Goal: Task Accomplishment & Management: Complete application form

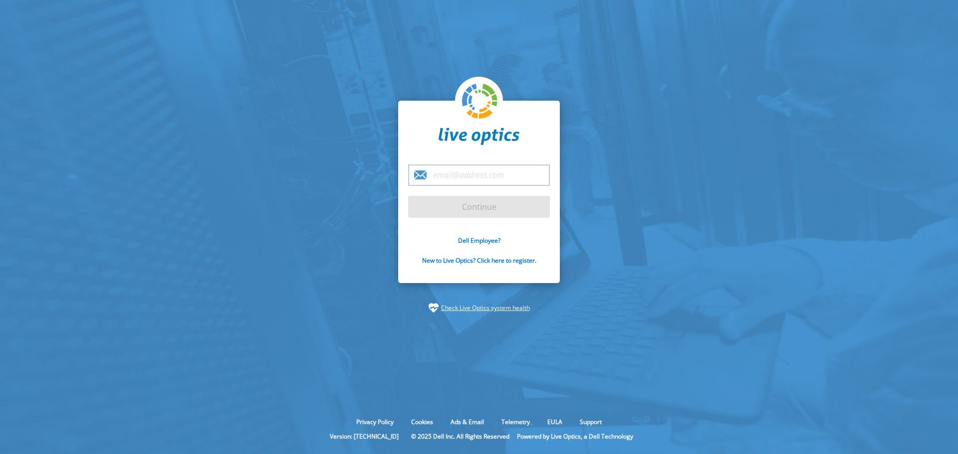
click at [450, 175] on input "email" at bounding box center [479, 175] width 142 height 21
type input "[PERSON_NAME][EMAIL_ADDRESS][PERSON_NAME][DOMAIN_NAME]"
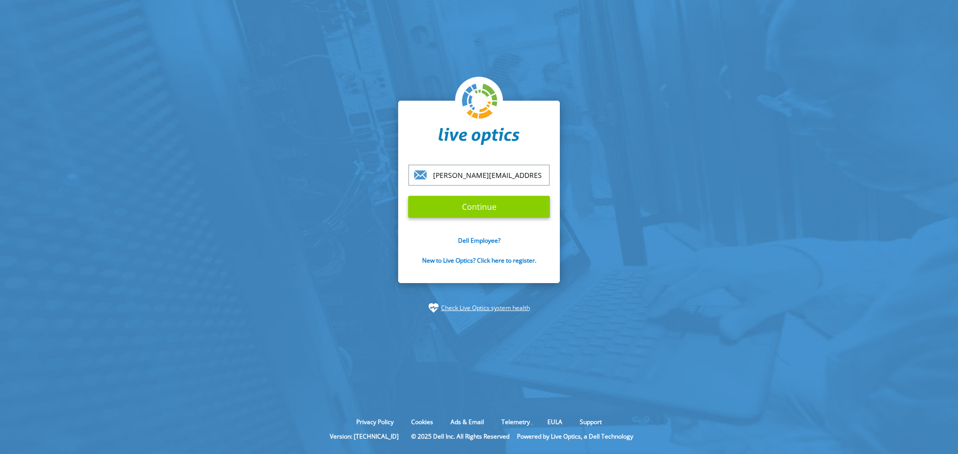
click at [498, 206] on input "Continue" at bounding box center [479, 207] width 142 height 22
click at [468, 211] on input "Continue" at bounding box center [479, 207] width 142 height 22
click at [467, 206] on input "Continue" at bounding box center [479, 207] width 142 height 22
click at [477, 206] on input "Continue" at bounding box center [479, 207] width 142 height 22
click at [482, 244] on link "Dell Employee?" at bounding box center [479, 240] width 42 height 8
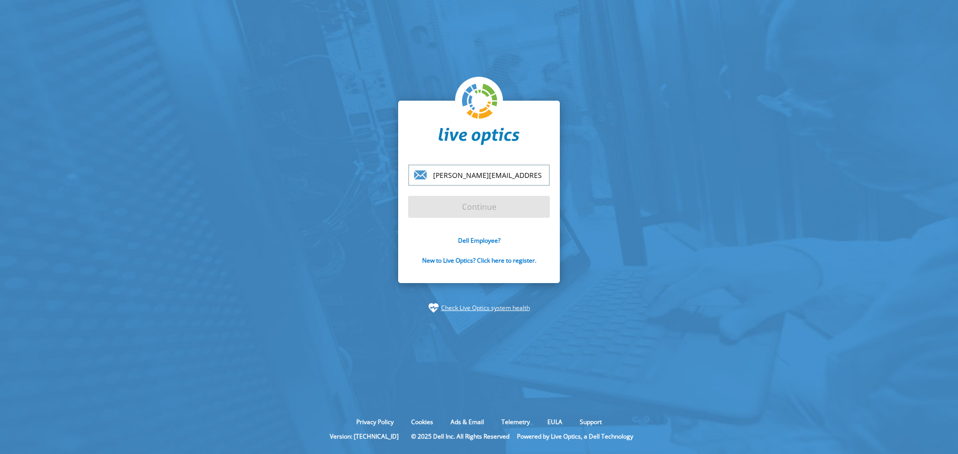
click at [480, 202] on form "alex.contreras@tierpoint.com Continue Dell Employee? New to Live Optics? Click …" at bounding box center [479, 221] width 142 height 112
click at [533, 175] on input "[PERSON_NAME][EMAIL_ADDRESS][PERSON_NAME][DOMAIN_NAME]" at bounding box center [479, 175] width 142 height 21
click at [535, 175] on input "[PERSON_NAME][EMAIL_ADDRESS][PERSON_NAME][DOMAIN_NAME]" at bounding box center [479, 175] width 142 height 21
click at [479, 205] on form "alex.contreras@tierpoint.com Continue Dell Employee? New to Live Optics? Click …" at bounding box center [479, 221] width 142 height 112
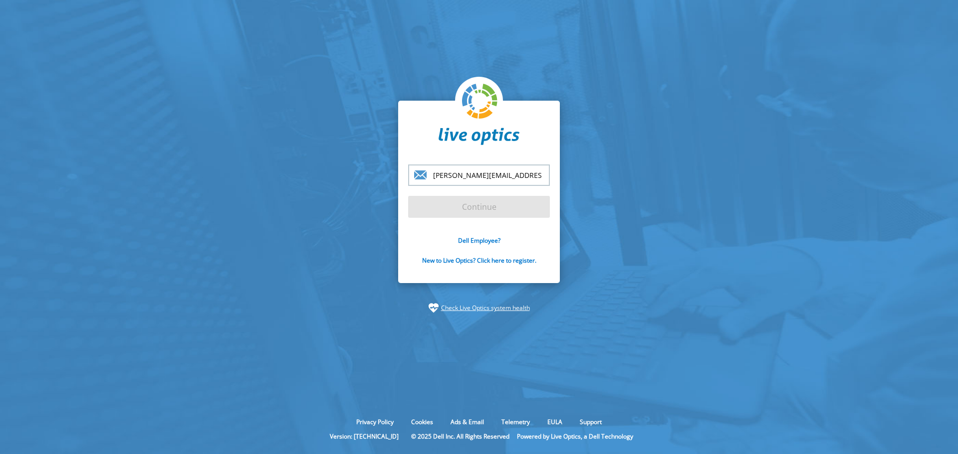
click at [479, 205] on form "alex.contreras@tierpoint.com Continue Dell Employee? New to Live Optics? Click …" at bounding box center [479, 221] width 142 height 112
click at [477, 207] on form "alex.contreras@tierpoint.com Continue Dell Employee? New to Live Optics? Click …" at bounding box center [479, 221] width 142 height 112
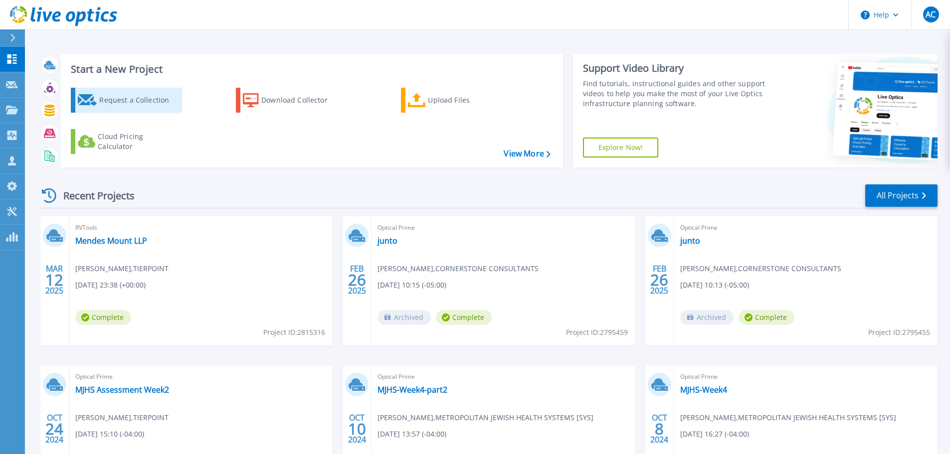
click at [128, 104] on div "Request a Collection" at bounding box center [139, 100] width 80 height 20
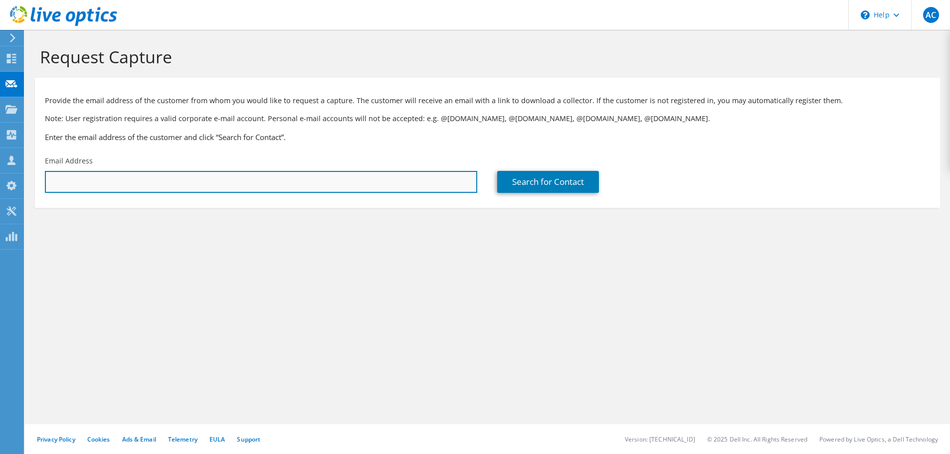
click at [123, 180] on input "text" at bounding box center [261, 182] width 433 height 22
click at [173, 182] on input "text" at bounding box center [261, 182] width 433 height 22
type input "jalmeida@reagentchemical.com"
drag, startPoint x: 194, startPoint y: 184, endPoint x: 23, endPoint y: 173, distance: 170.9
click at [23, 173] on div "AC Channel Partner Alex Contreras alex.contreras@tierpoint.com TIERPOINT My Pro…" at bounding box center [475, 227] width 950 height 454
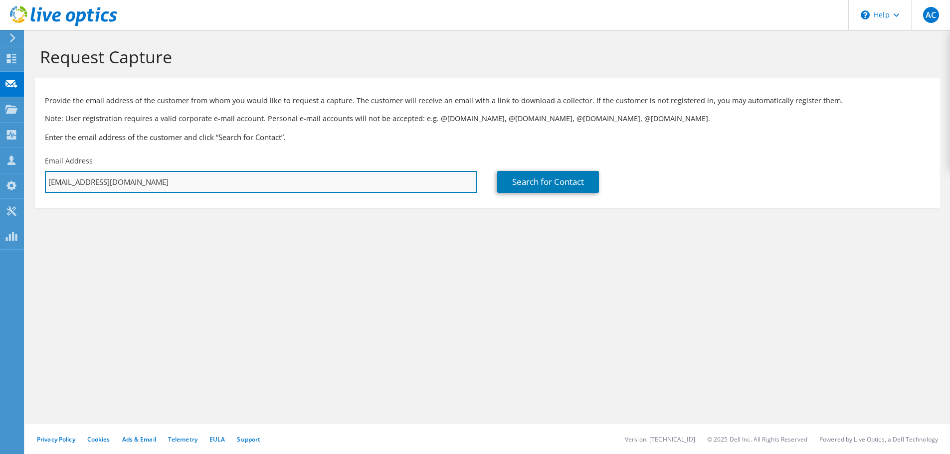
click at [167, 184] on input "jalmeida@reagentchemical.com" at bounding box center [261, 182] width 433 height 22
drag, startPoint x: 170, startPoint y: 184, endPoint x: 13, endPoint y: 180, distance: 156.7
click at [13, 180] on div "AC Channel Partner Alex Contreras alex.contreras@tierpoint.com TIERPOINT My Pro…" at bounding box center [475, 227] width 950 height 454
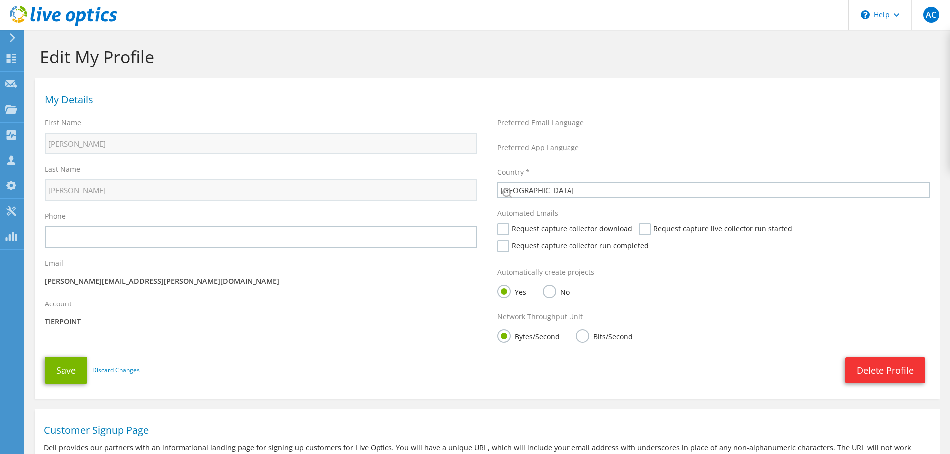
select select "224"
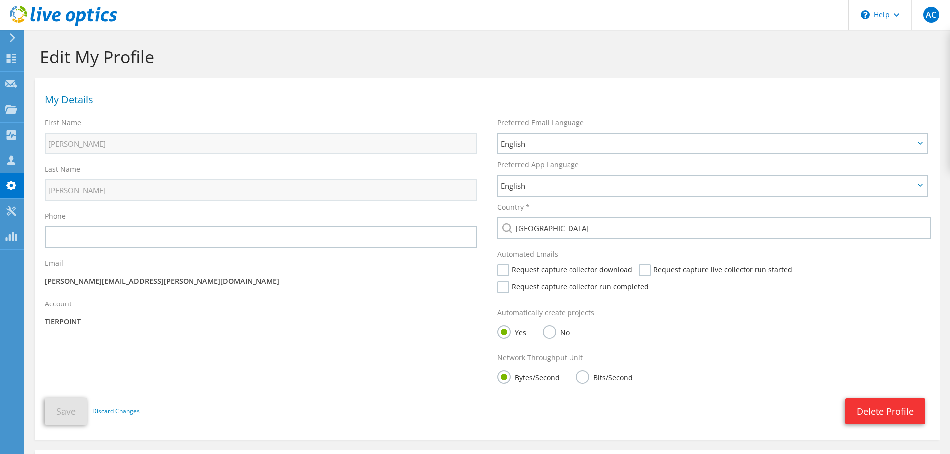
click at [13, 37] on icon at bounding box center [12, 37] width 7 height 9
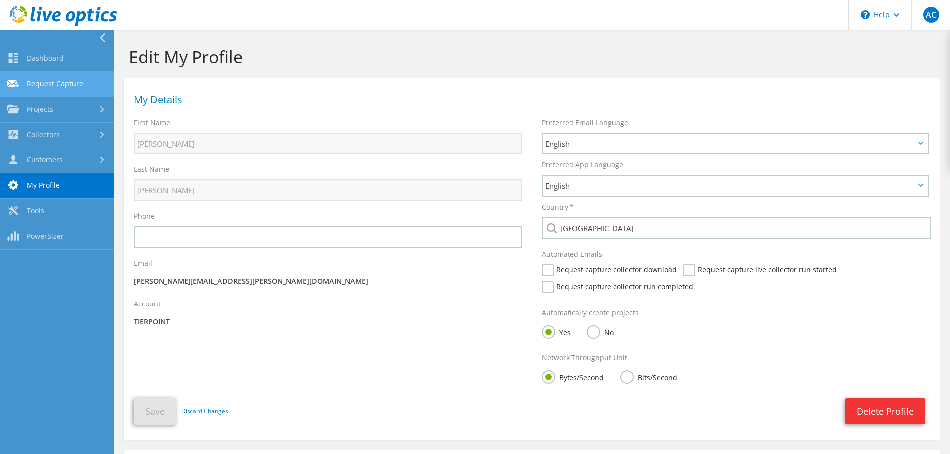
click at [49, 83] on link "Request Capture" at bounding box center [57, 84] width 114 height 25
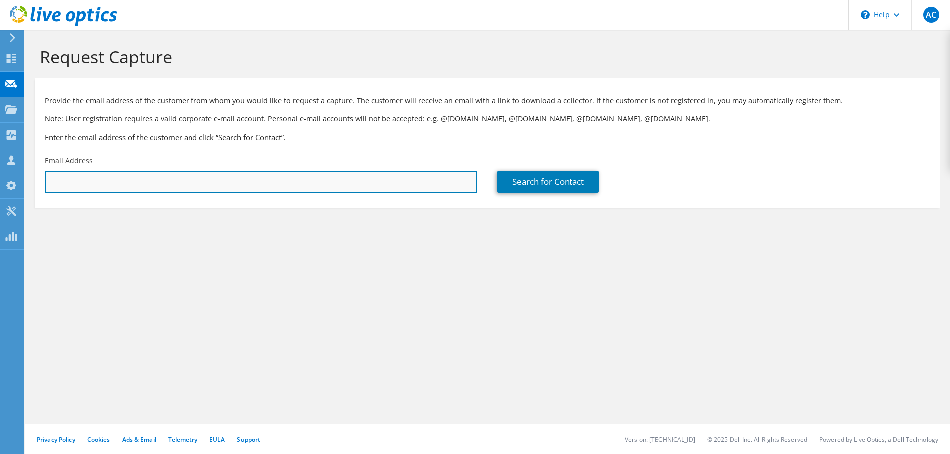
click at [101, 179] on input "text" at bounding box center [261, 182] width 433 height 22
paste input "[PERSON_NAME];"
type input "J"
click at [120, 184] on input "text" at bounding box center [261, 182] width 433 height 22
paste input "jalmeida@reagentchemical.com"
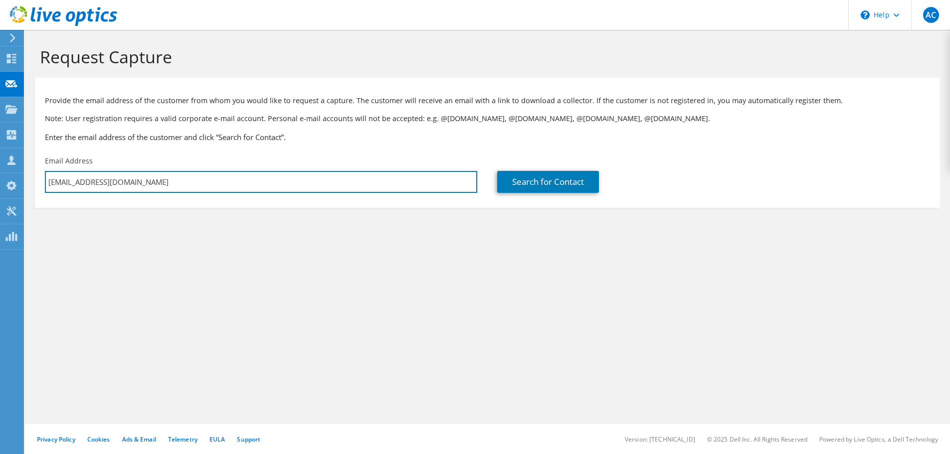
type input "jalmeida@reagentchemical.com"
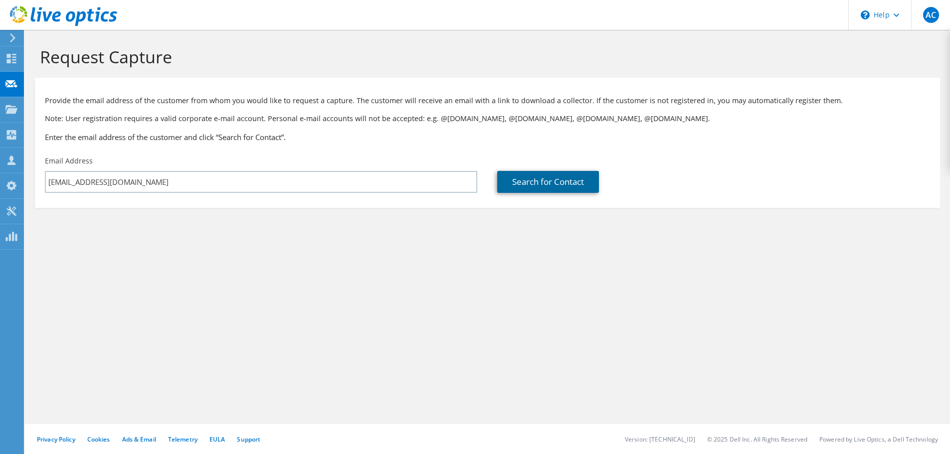
click at [552, 184] on link "Search for Contact" at bounding box center [548, 182] width 102 height 22
type input "REAGENT CHEMICAL"
type input "Jose"
type input "Almeida"
type input "[GEOGRAPHIC_DATA]"
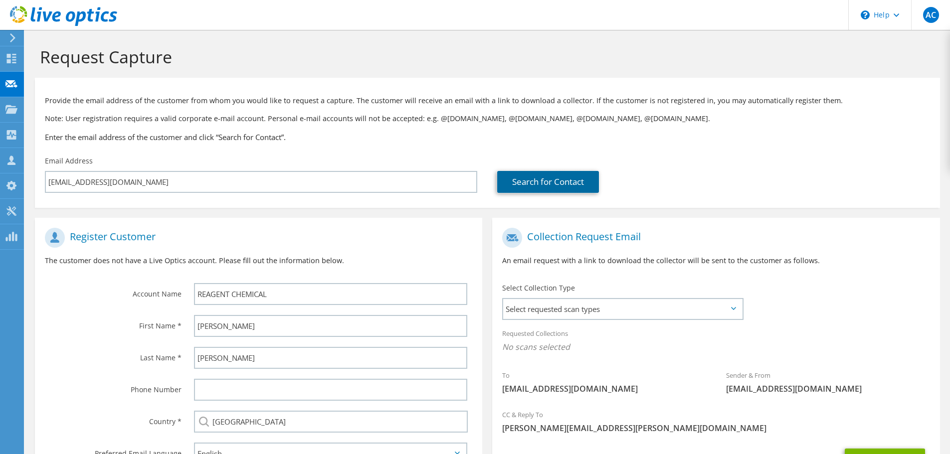
scroll to position [91, 0]
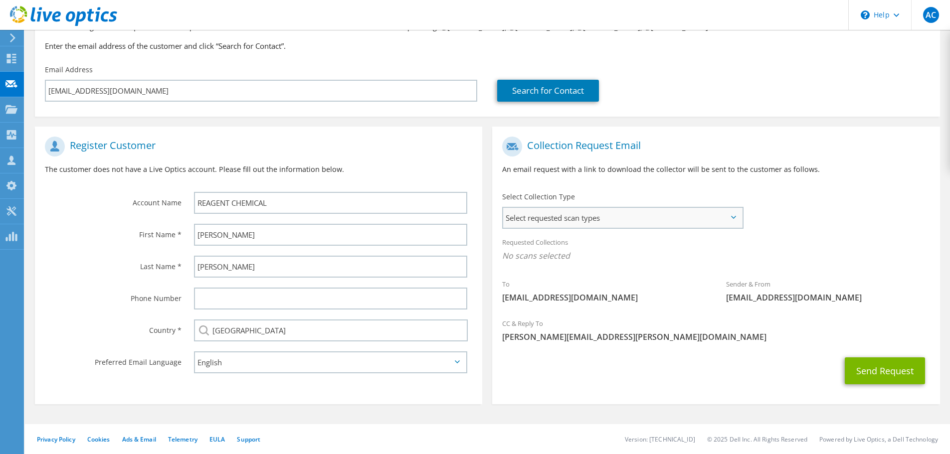
click at [714, 218] on span "Select requested scan types" at bounding box center [622, 218] width 239 height 20
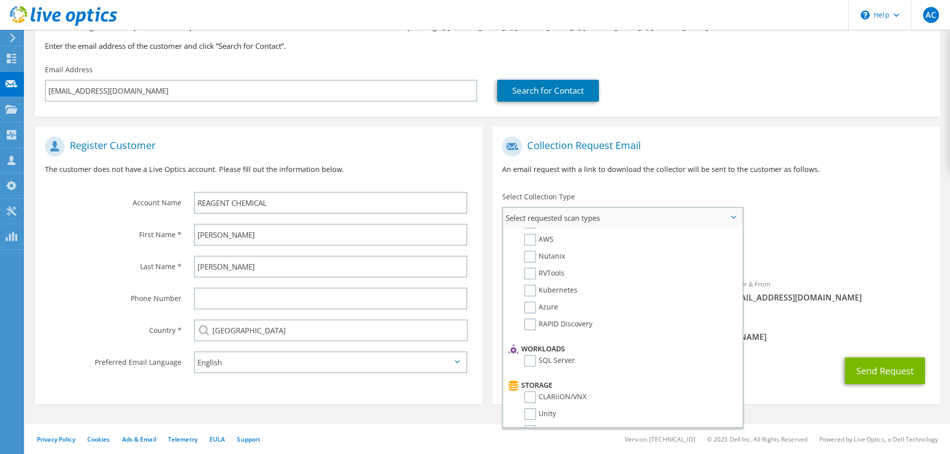
scroll to position [0, 0]
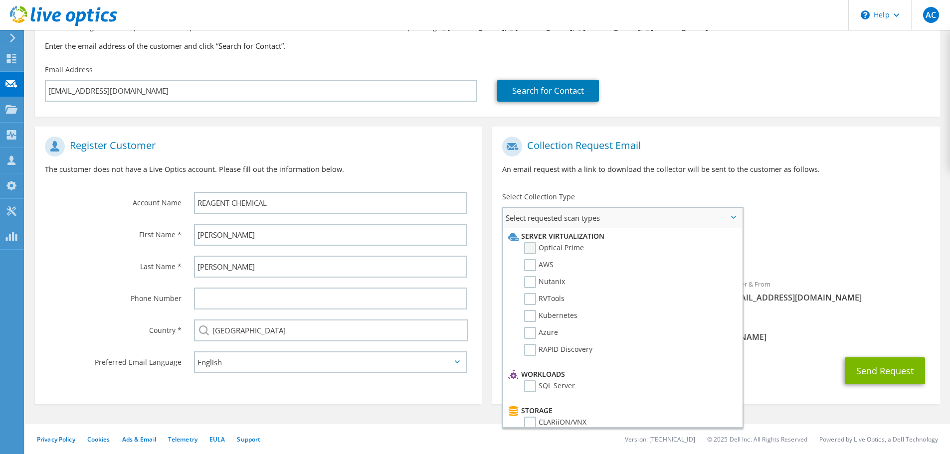
click at [531, 248] on label "Optical Prime" at bounding box center [554, 248] width 60 height 12
click at [0, 0] on input "Optical Prime" at bounding box center [0, 0] width 0 height 0
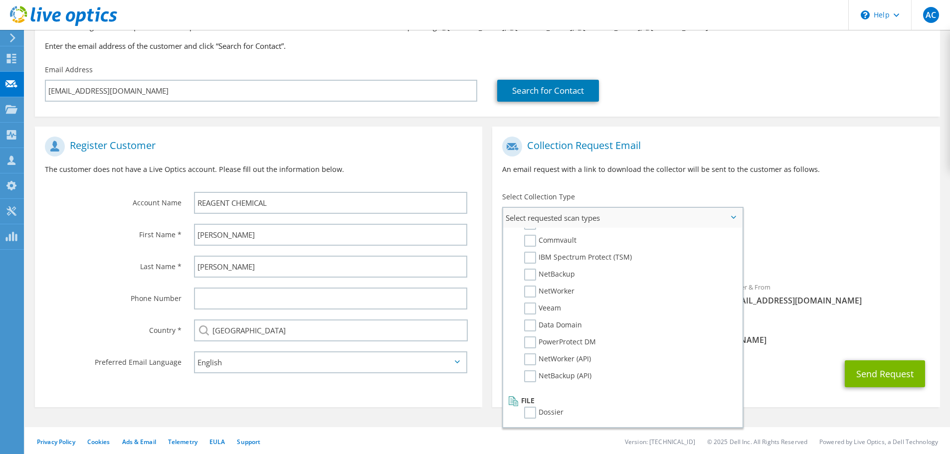
scroll to position [474, 0]
click at [811, 383] on div "Send Request" at bounding box center [715, 374] width 447 height 37
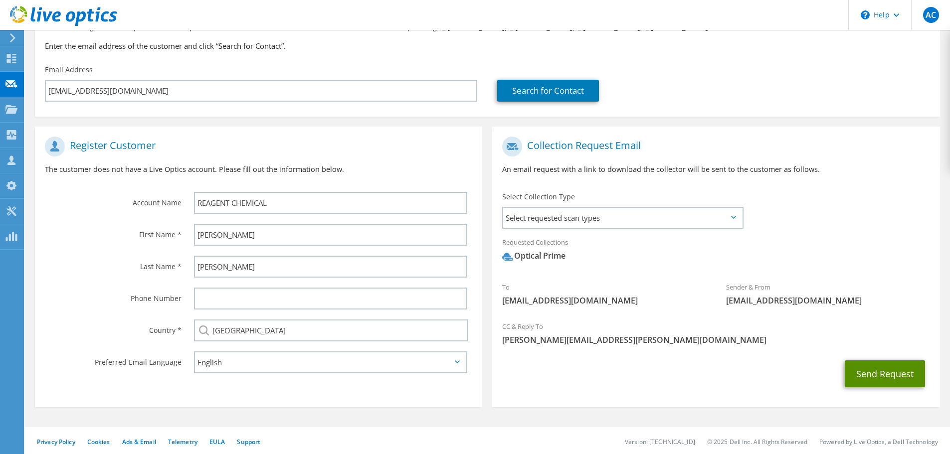
click at [864, 371] on button "Send Request" at bounding box center [885, 374] width 80 height 27
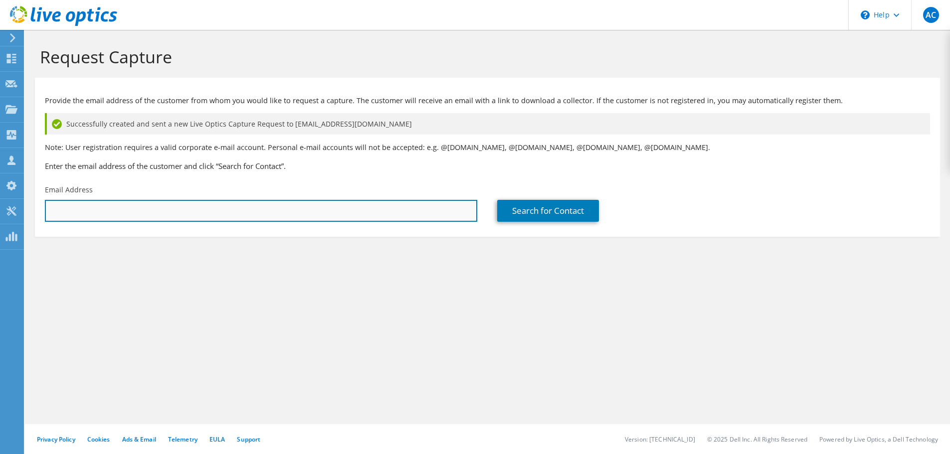
click at [84, 213] on input "text" at bounding box center [261, 211] width 433 height 22
click at [84, 212] on input "text" at bounding box center [261, 211] width 433 height 22
paste input "rthorpe@reagentchemical.com"
type input "rthorpe@reagentchemical.com"
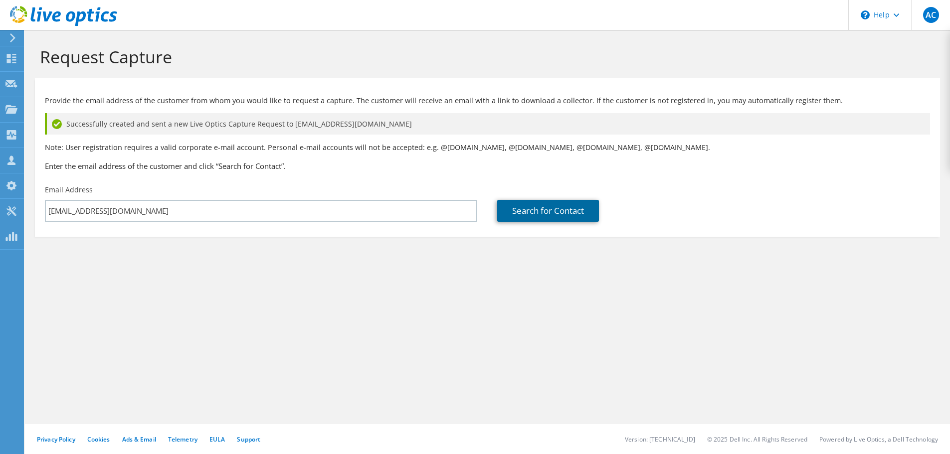
click at [549, 216] on link "Search for Contact" at bounding box center [548, 211] width 102 height 22
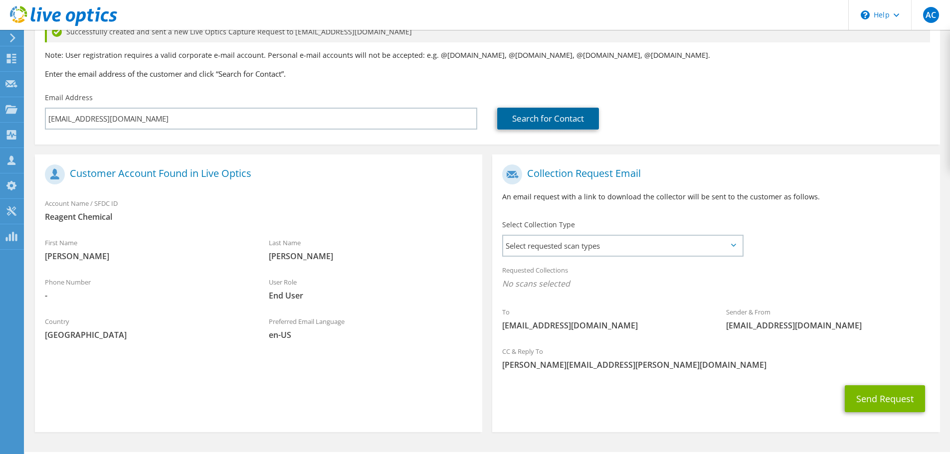
scroll to position [120, 0]
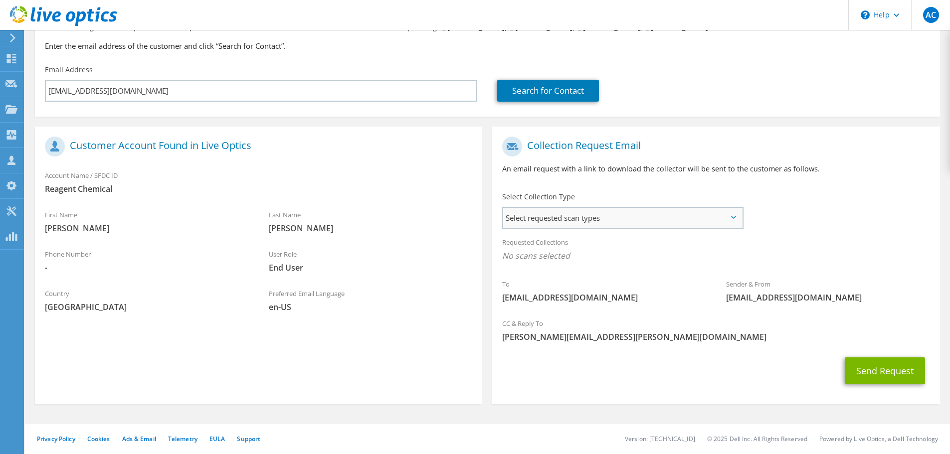
click at [709, 221] on span "Select requested scan types" at bounding box center [622, 218] width 239 height 20
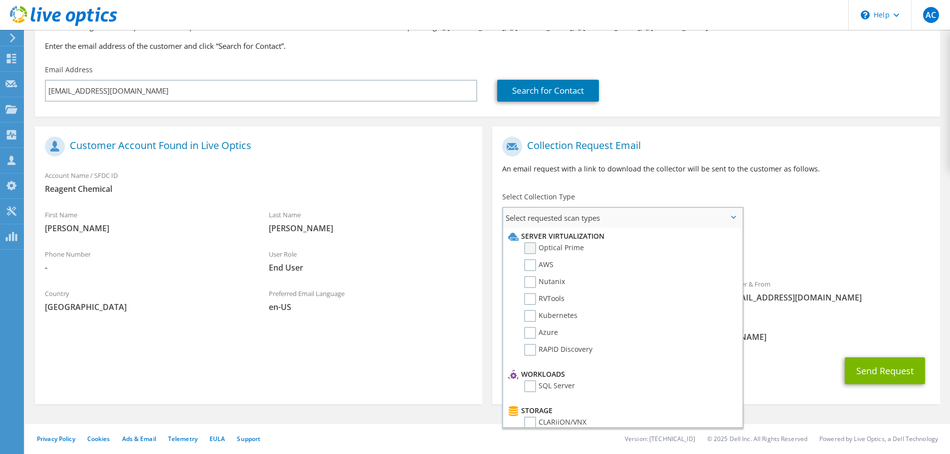
click at [549, 246] on label "Optical Prime" at bounding box center [554, 248] width 60 height 12
click at [0, 0] on input "Optical Prime" at bounding box center [0, 0] width 0 height 0
click at [794, 351] on div "CC & Reply To alex.contreras@tierpoint.com" at bounding box center [715, 335] width 447 height 39
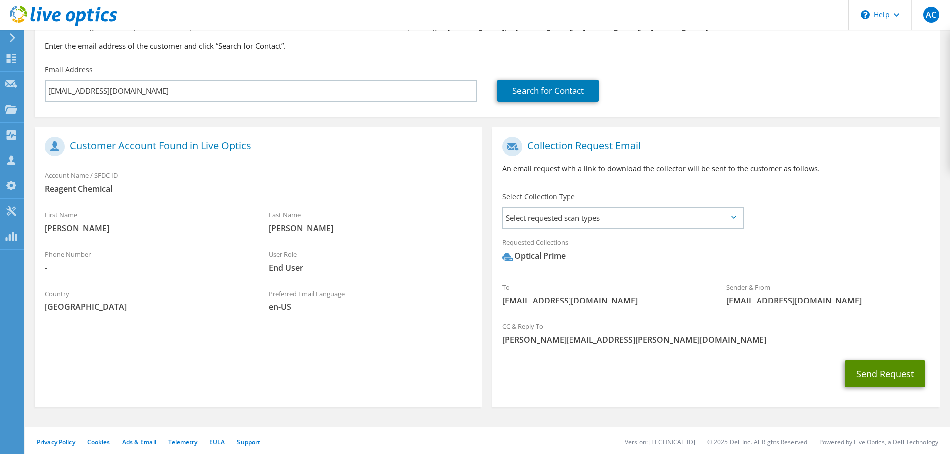
click at [874, 372] on button "Send Request" at bounding box center [885, 374] width 80 height 27
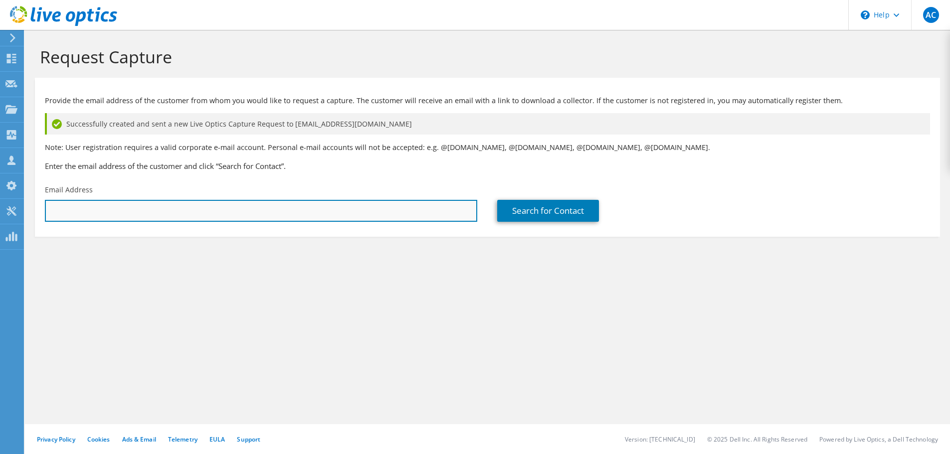
click at [88, 214] on input "text" at bounding box center [261, 211] width 433 height 22
click at [160, 206] on input "text" at bounding box center [261, 211] width 433 height 22
paste input "[EMAIL_ADDRESS][DOMAIN_NAME]"
type input "[EMAIL_ADDRESS][DOMAIN_NAME]"
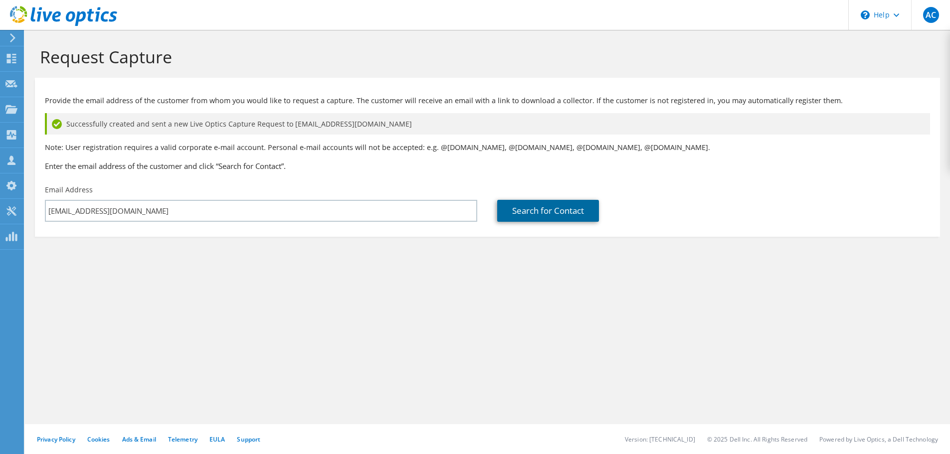
click at [558, 221] on link "Search for Contact" at bounding box center [548, 211] width 102 height 22
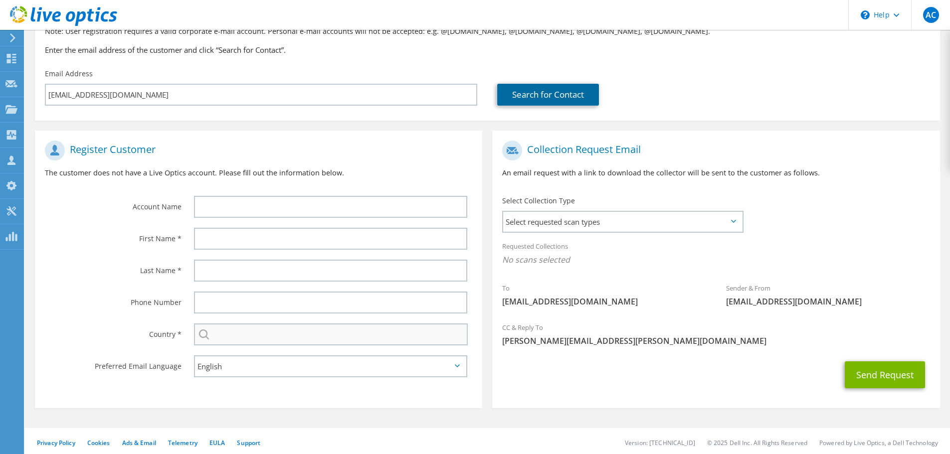
scroll to position [120, 0]
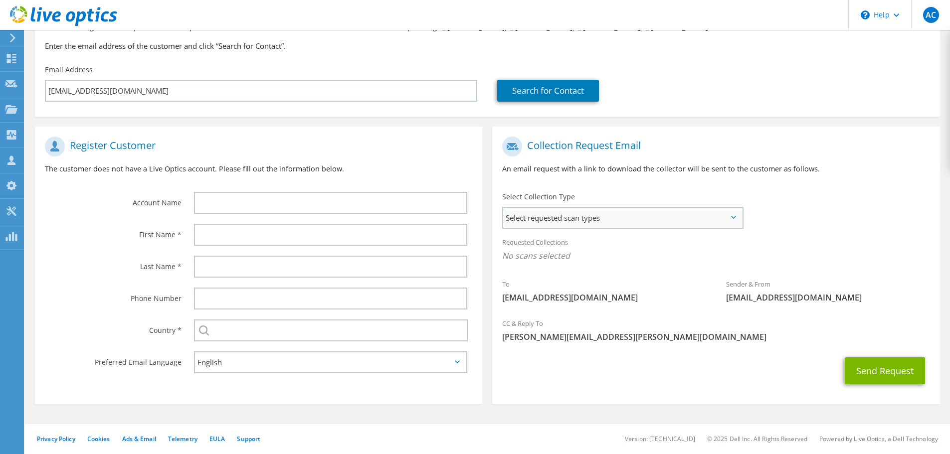
click at [607, 218] on span "Select requested scan types" at bounding box center [622, 218] width 239 height 20
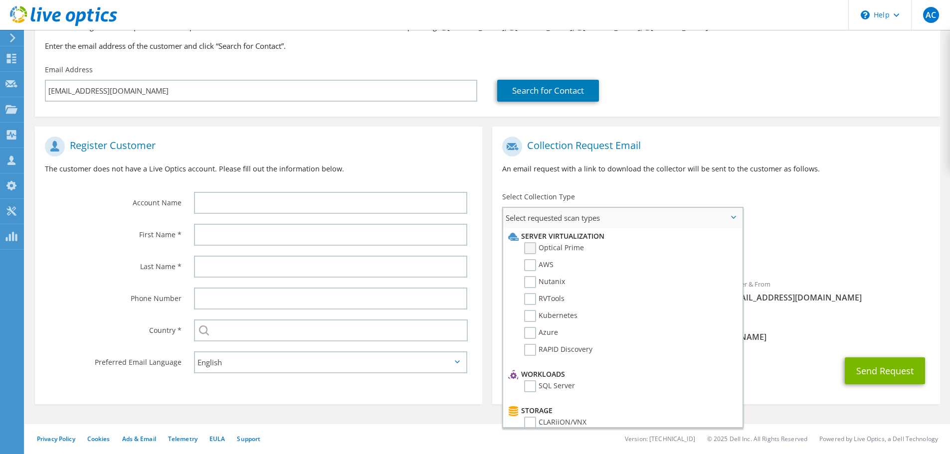
click at [527, 245] on label "Optical Prime" at bounding box center [554, 248] width 60 height 12
click at [0, 0] on input "Optical Prime" at bounding box center [0, 0] width 0 height 0
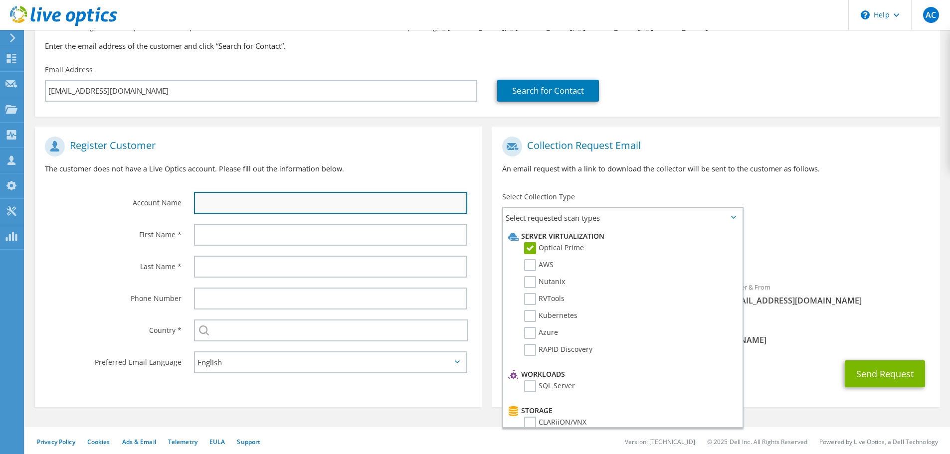
click at [250, 204] on input "text" at bounding box center [330, 203] width 273 height 22
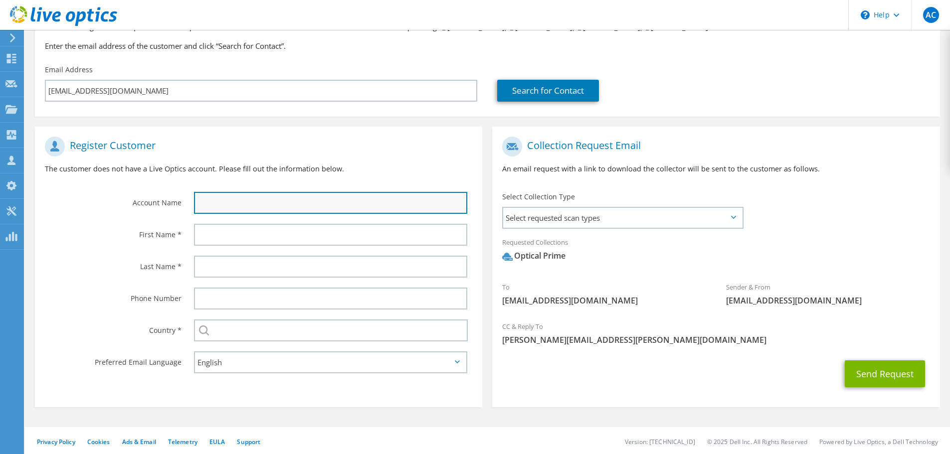
type input "REAGENT CHEMICAL"
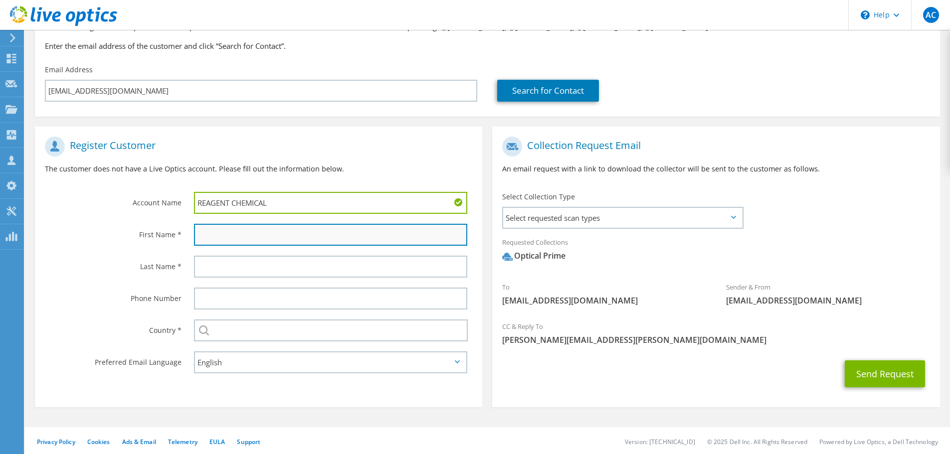
click at [218, 238] on input "text" at bounding box center [330, 235] width 273 height 22
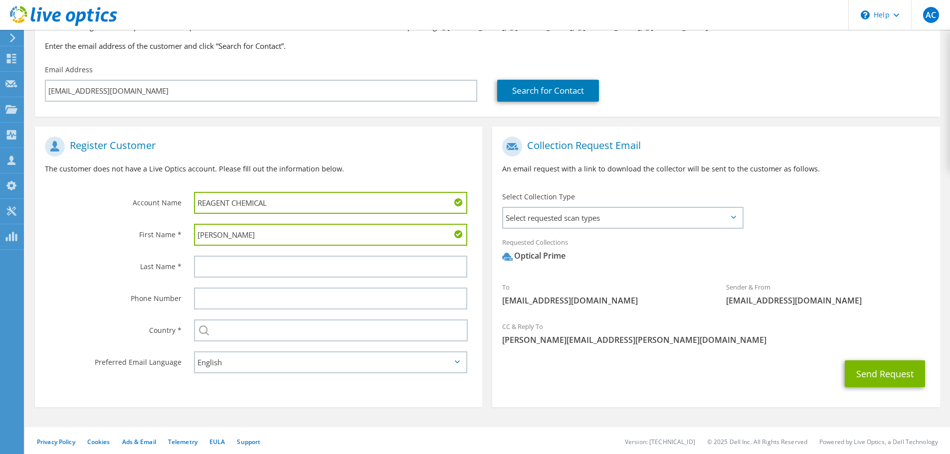
type input "[PERSON_NAME]"
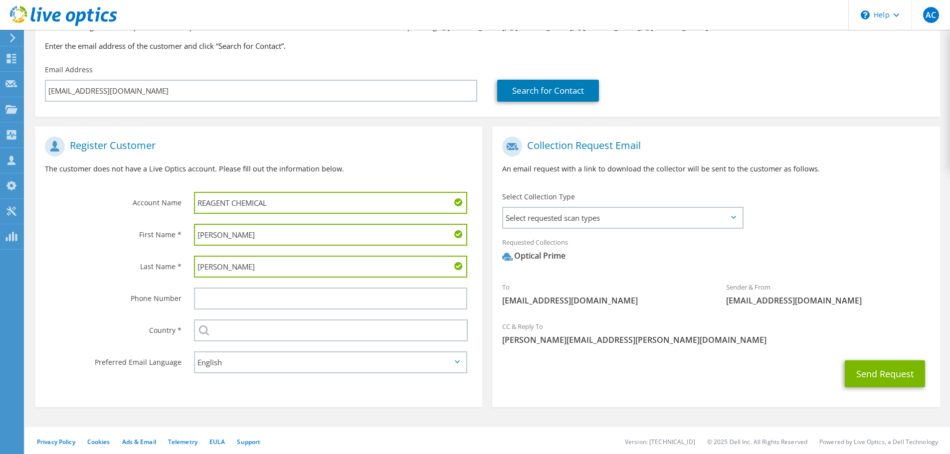
type input "[PERSON_NAME]"
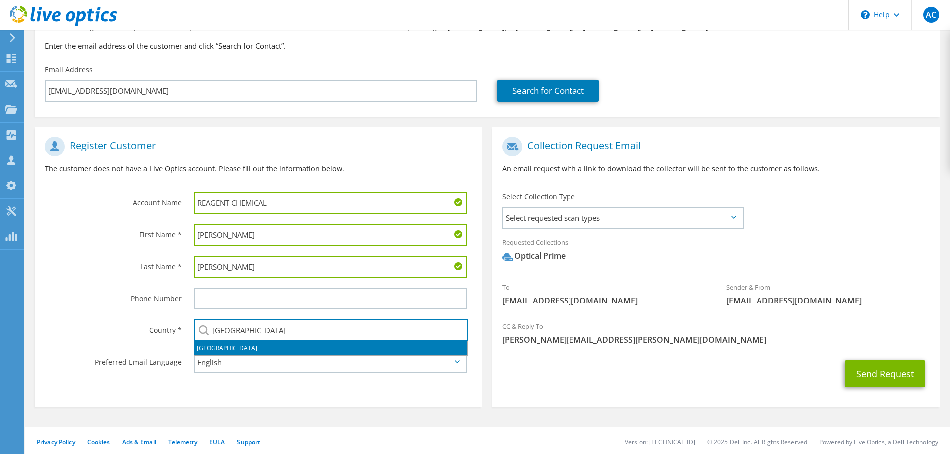
type input "[GEOGRAPHIC_DATA]"
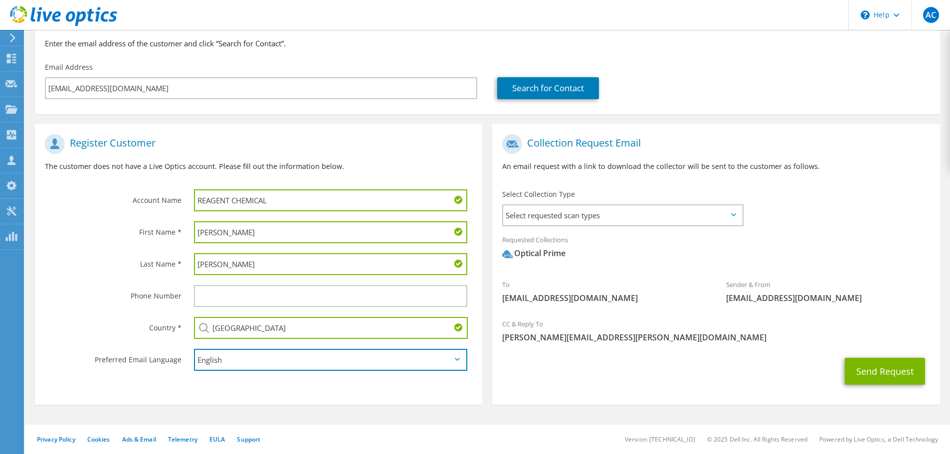
scroll to position [123, 0]
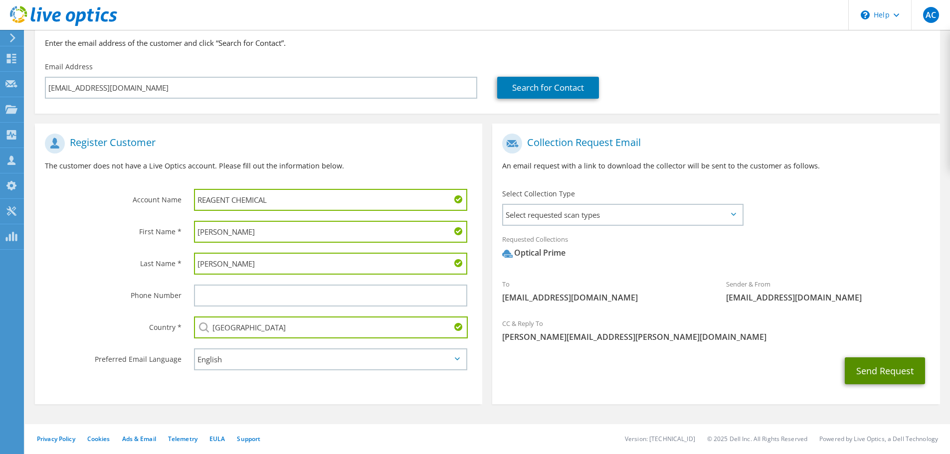
click at [878, 371] on button "Send Request" at bounding box center [885, 371] width 80 height 27
